Goal: Task Accomplishment & Management: Manage account settings

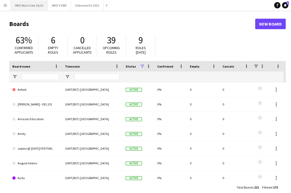
click at [31, 3] on button "WKD Blue Crew 24/25 Close" at bounding box center [29, 5] width 37 height 10
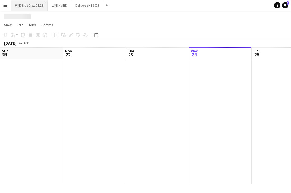
scroll to position [0, 126]
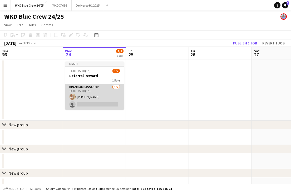
click at [85, 104] on app-card-role "Brand Ambassador [DATE] 14:00-15:00 (1h) [PERSON_NAME] single-neutral-actions" at bounding box center [94, 97] width 59 height 26
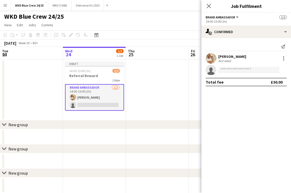
click at [279, 60] on div "[PERSON_NAME] Not rated" at bounding box center [247, 58] width 90 height 11
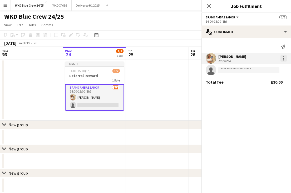
click at [283, 60] on div at bounding box center [284, 58] width 6 height 6
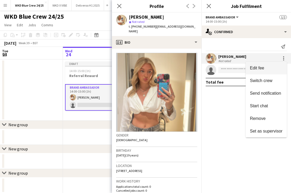
click at [262, 66] on span "Edit fee" at bounding box center [257, 68] width 14 height 4
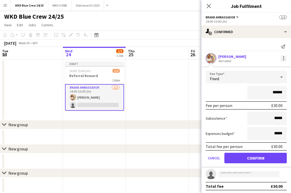
click at [282, 57] on div at bounding box center [284, 58] width 6 height 6
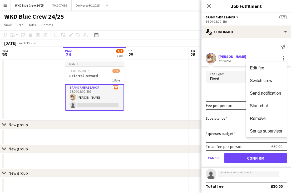
click at [235, 60] on div at bounding box center [145, 96] width 291 height 193
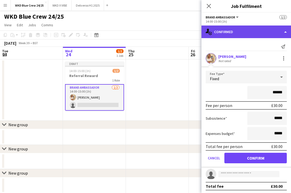
click at [232, 33] on div "single-neutral-actions-check-2 Confirmed" at bounding box center [247, 32] width 90 height 13
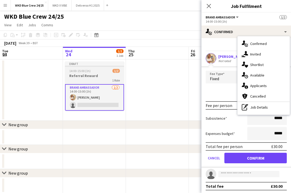
click at [112, 85] on app-card-role "Brand Ambassador [DATE] 14:00-15:00 (1h) [PERSON_NAME] single-neutral-actions" at bounding box center [94, 97] width 59 height 27
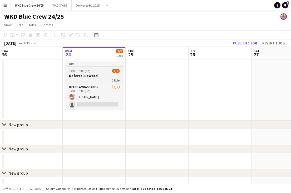
click at [103, 77] on h3 "Referral Reward" at bounding box center [94, 76] width 59 height 5
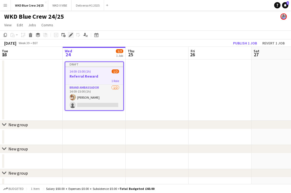
click at [73, 35] on icon "Edit" at bounding box center [71, 35] width 4 height 4
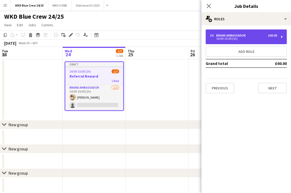
click at [231, 40] on div "14:00-15:00 (1h)" at bounding box center [243, 38] width 67 height 3
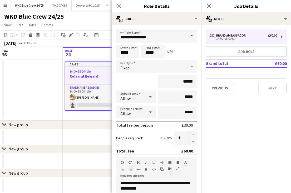
click at [196, 132] on button "button" at bounding box center [193, 135] width 8 height 7
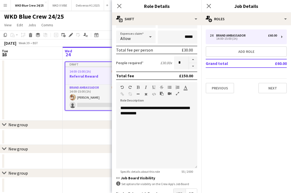
scroll to position [100, 0]
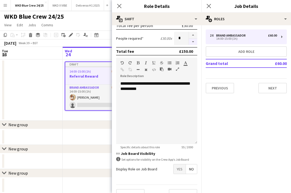
click at [193, 39] on button "button" at bounding box center [193, 42] width 8 height 7
type input "*"
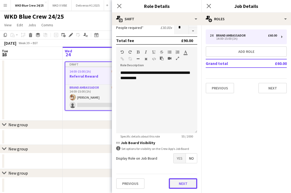
click at [189, 185] on button "Next" at bounding box center [183, 184] width 28 height 11
click at [189, 193] on mat-expansion-panel "medal-empty Requirements Add requirements Previous Next" at bounding box center [157, 193] width 90 height 0
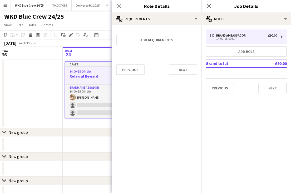
scroll to position [0, 0]
click at [187, 63] on div "Previous Next" at bounding box center [156, 69] width 81 height 19
click at [185, 68] on button "Next" at bounding box center [183, 70] width 28 height 11
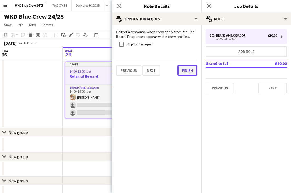
click at [191, 73] on button "Finish" at bounding box center [188, 70] width 20 height 11
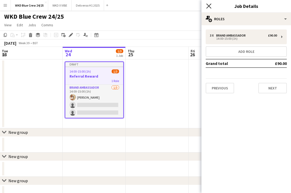
click at [210, 5] on icon "Close pop-in" at bounding box center [208, 5] width 5 height 5
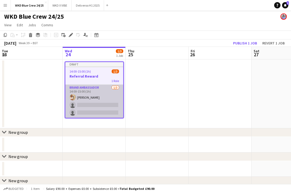
click at [89, 105] on app-card-role "Brand Ambassador [DATE] 14:00-15:00 (1h) [PERSON_NAME] single-neutral-actions s…" at bounding box center [94, 101] width 58 height 33
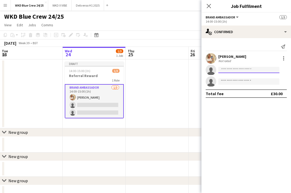
click at [240, 67] on input at bounding box center [248, 70] width 61 height 6
type input "********"
